Goal: Task Accomplishment & Management: Manage account settings

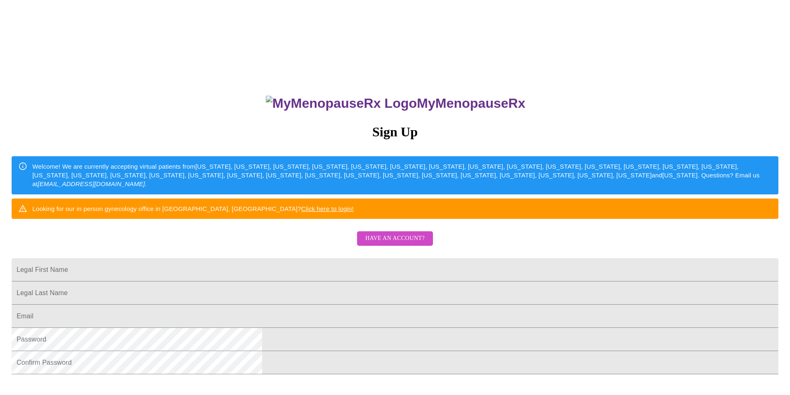
click at [387, 246] on button "Have an account?" at bounding box center [395, 238] width 76 height 15
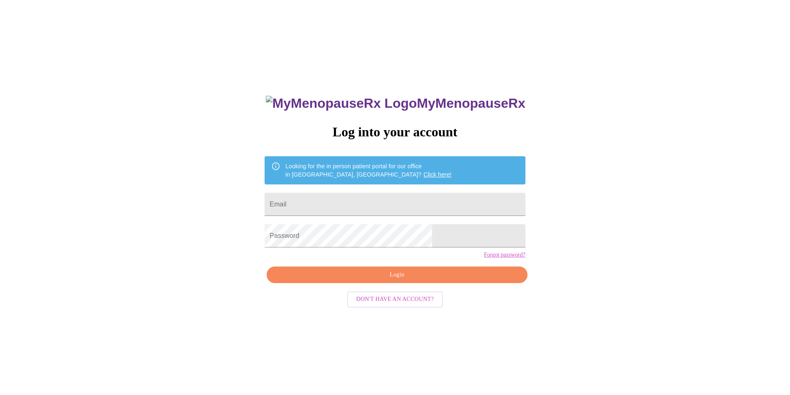
click at [385, 261] on div "MyMenopauseRx Log into your account Looking for the in person patient portal fo…" at bounding box center [394, 280] width 277 height 395
click at [381, 201] on input "Email" at bounding box center [395, 204] width 260 height 23
type input "[EMAIL_ADDRESS][DOMAIN_NAME]"
click at [401, 280] on span "Login" at bounding box center [396, 275] width 241 height 10
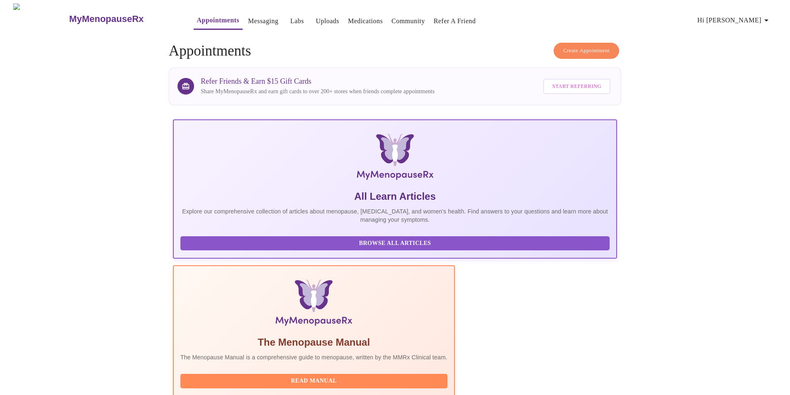
click at [769, 19] on icon "button" at bounding box center [766, 20] width 10 height 10
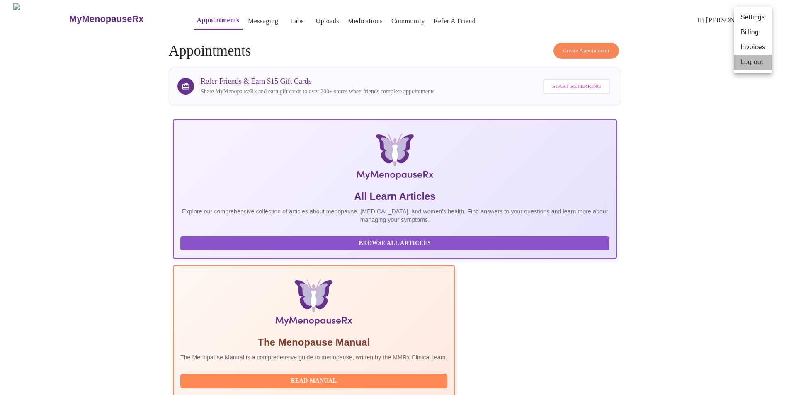
click at [756, 64] on li "Log out" at bounding box center [753, 62] width 38 height 15
